Goal: Obtain resource: Download file/media

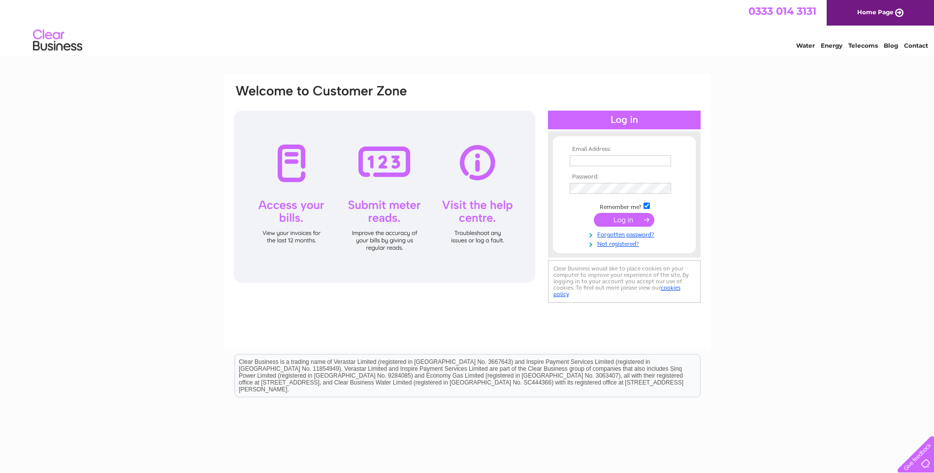
type input "[EMAIL_ADDRESS][DOMAIN_NAME]"
click at [601, 222] on input "submit" at bounding box center [624, 220] width 61 height 14
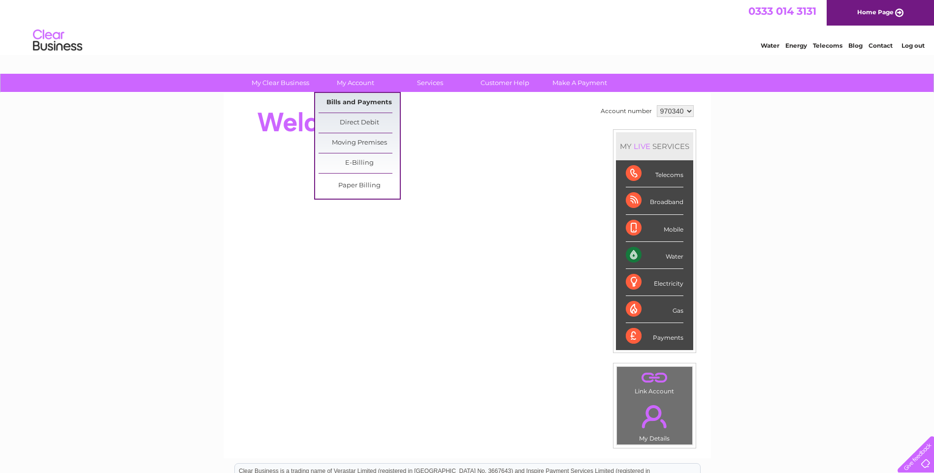
click at [346, 99] on link "Bills and Payments" at bounding box center [358, 103] width 81 height 20
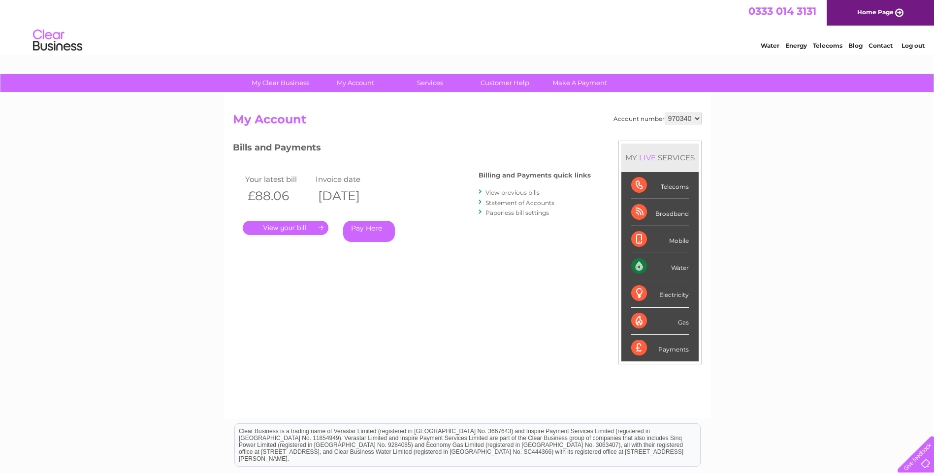
click at [310, 226] on link "." at bounding box center [286, 228] width 86 height 14
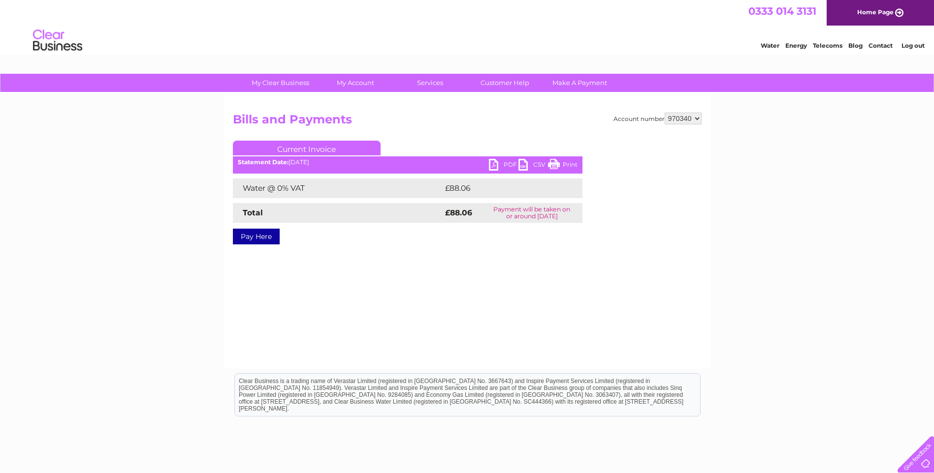
click at [491, 165] on link "PDF" at bounding box center [504, 166] width 30 height 14
